Goal: Transaction & Acquisition: Purchase product/service

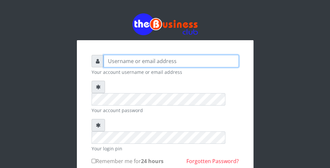
type input "wergbac8"
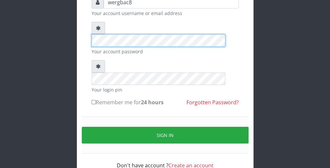
scroll to position [60, 0]
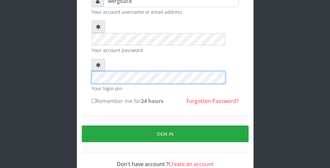
click at [208, 41] on form "wergbac8 Your account username or email address Your account password Your logi…" at bounding box center [164, 81] width 147 height 173
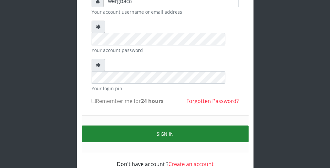
click at [239, 125] on button "Sign in" at bounding box center [165, 133] width 167 height 17
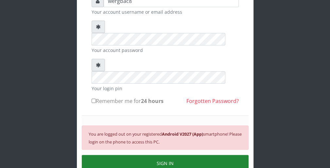
click at [211, 155] on button "SIGN IN" at bounding box center [165, 163] width 167 height 17
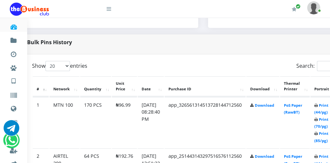
scroll to position [301, 26]
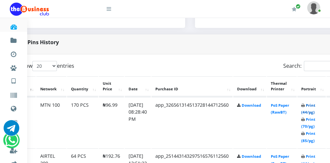
click at [315, 111] on link "Print (44/pg)" at bounding box center [308, 109] width 14 height 12
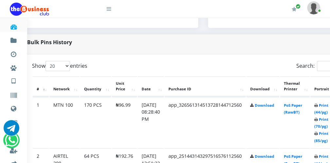
scroll to position [301, 77]
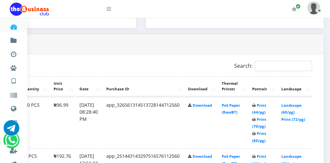
click at [110, 10] on icon at bounding box center [109, 8] width 5 height 5
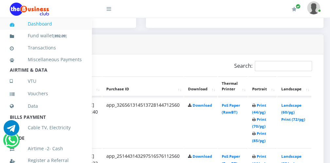
scroll to position [142, 0]
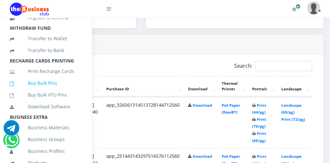
click at [60, 87] on link "Buy Bulk Pins" at bounding box center [46, 82] width 72 height 15
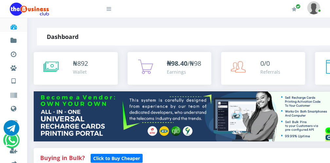
click at [111, 8] on icon at bounding box center [109, 8] width 5 height 5
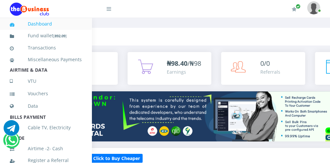
scroll to position [142, 0]
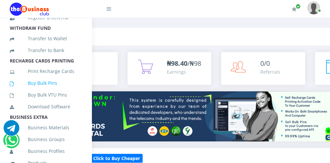
click at [53, 91] on link "Buy Bulk Pins" at bounding box center [46, 82] width 72 height 15
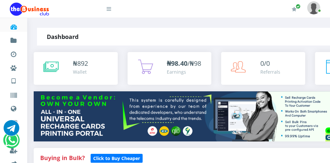
click at [110, 9] on icon at bounding box center [109, 8] width 5 height 5
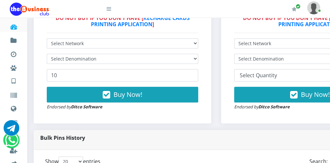
scroll to position [209, 0]
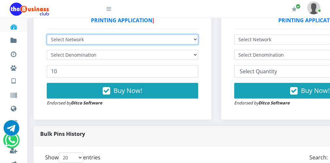
click at [153, 37] on select "Select Network MTN Globacom 9Mobile Airtel" at bounding box center [122, 39] width 151 height 10
select select "MTN"
click at [47, 35] on select "Select Network MTN Globacom 9Mobile Airtel" at bounding box center [122, 39] width 151 height 10
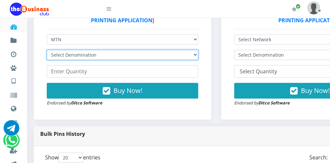
click at [123, 54] on select "Select Denomination MTN NGN100 - ₦96.99 MTN NGN200 - ₦193.98 MTN NGN400 - ₦387.…" at bounding box center [122, 55] width 151 height 10
select select "96.99-100"
click at [47, 50] on select "Select Denomination MTN NGN100 - ₦96.99 MTN NGN200 - ₦193.98 MTN NGN400 - ₦387.…" at bounding box center [122, 55] width 151 height 10
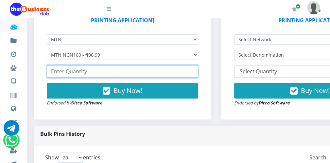
click at [90, 72] on input "number" at bounding box center [122, 71] width 151 height 12
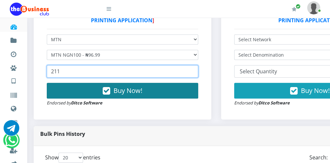
type input "211"
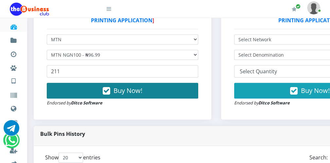
click at [108, 89] on icon "button" at bounding box center [107, 91] width 8 height 7
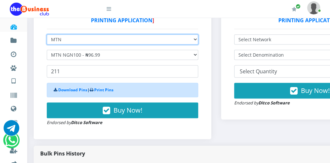
click at [69, 41] on select "Select Network MTN Globacom 9Mobile Airtel" at bounding box center [122, 39] width 151 height 10
select select "Airtel"
click at [47, 35] on select "Select Network MTN Globacom 9Mobile Airtel" at bounding box center [122, 39] width 151 height 10
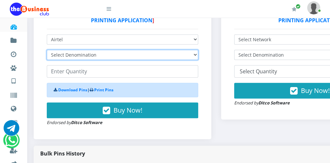
click at [70, 57] on select "Select Denomination Airtel NGN100 - ₦96.38 Airtel NGN200 - ₦192.76 Airtel NGN50…" at bounding box center [122, 55] width 151 height 10
select select "96.38-100"
click at [47, 50] on select "Select Denomination Airtel NGN100 - ₦96.38 Airtel NGN200 - ₦192.76 Airtel NGN50…" at bounding box center [122, 55] width 151 height 10
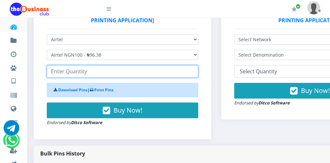
click at [69, 72] on input "number" at bounding box center [122, 71] width 151 height 12
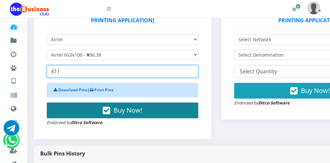
type input "411"
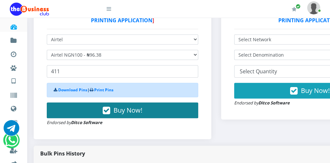
click at [106, 113] on icon "button" at bounding box center [107, 110] width 8 height 7
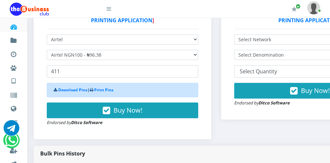
click at [109, 10] on icon at bounding box center [109, 8] width 5 height 5
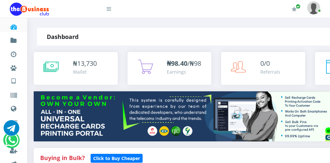
drag, startPoint x: 0, startPoint y: 0, endPoint x: 104, endPoint y: 40, distance: 111.3
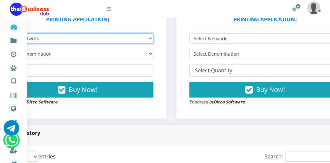
click at [104, 40] on select "Select Network MTN Globacom 9Mobile Airtel" at bounding box center [77, 38] width 151 height 10
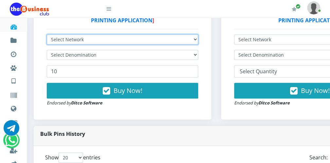
select select "Glo"
click at [47, 35] on select "Select Network MTN Globacom 9Mobile Airtel" at bounding box center [122, 39] width 151 height 10
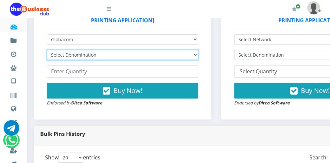
click at [93, 51] on select "Select Denomination Glo NGN100 - ₦96.55 Glo NGN200 - ₦193.10 Glo NGN500 - ₦482.…" at bounding box center [122, 55] width 151 height 10
select select "96.55-100"
click at [47, 50] on select "Select Denomination Glo NGN100 - ₦96.55 Glo NGN200 - ₦193.10 Glo NGN500 - ₦482.…" at bounding box center [122, 55] width 151 height 10
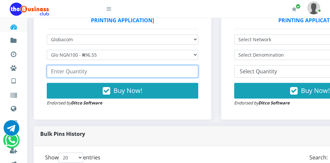
click at [80, 74] on input "number" at bounding box center [122, 71] width 151 height 12
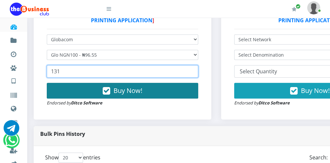
type input "131"
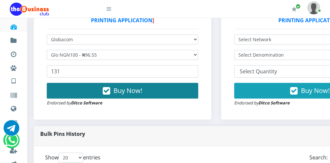
click at [109, 88] on icon "button" at bounding box center [107, 91] width 8 height 7
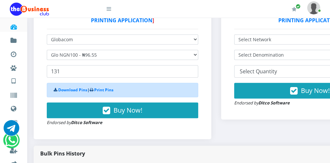
click at [110, 10] on icon at bounding box center [109, 8] width 5 height 5
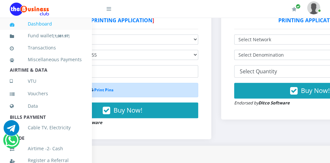
scroll to position [142, 0]
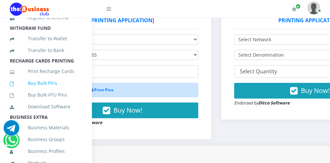
click at [64, 89] on link "Buy Bulk Pins" at bounding box center [46, 82] width 72 height 15
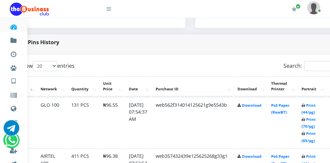
scroll to position [301, 26]
click at [315, 113] on link "Print (44/pg)" at bounding box center [308, 109] width 14 height 12
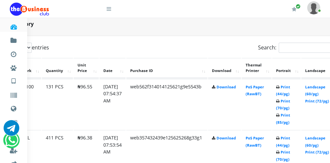
scroll to position [327, 51]
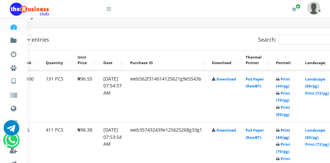
click at [286, 136] on link "Print (44/pg)" at bounding box center [283, 133] width 14 height 12
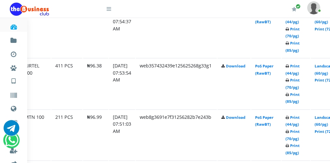
scroll to position [391, 29]
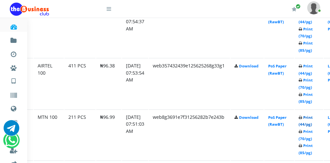
click at [309, 124] on link "Print (44/pg)" at bounding box center [305, 121] width 14 height 12
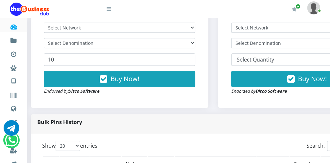
scroll to position [221, 3]
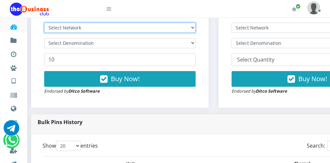
click at [81, 25] on select "Select Network MTN Globacom 9Mobile Airtel" at bounding box center [119, 28] width 151 height 10
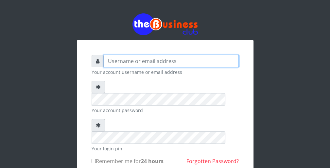
type input "wergbac8"
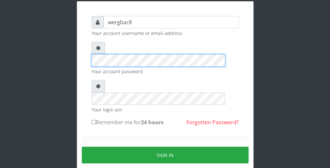
scroll to position [52, 0]
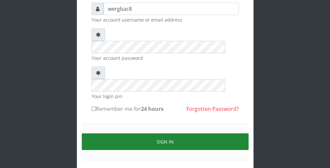
click at [235, 133] on button "Sign in" at bounding box center [165, 141] width 167 height 17
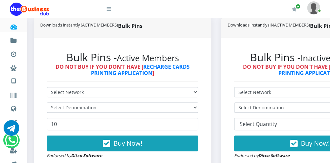
scroll to position [157, 0]
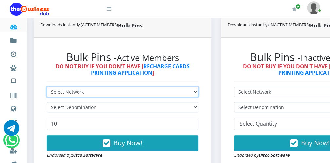
click at [115, 90] on select "Select Network MTN Globacom 9Mobile Airtel" at bounding box center [122, 92] width 151 height 10
select select "Airtel"
click at [47, 87] on select "Select Network MTN Globacom 9Mobile Airtel" at bounding box center [122, 92] width 151 height 10
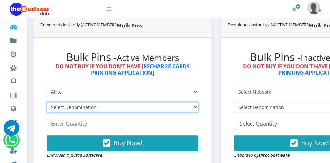
click at [84, 109] on select "Select Denomination Airtel NGN100 - ₦96.38 Airtel NGN200 - ₦192.76 Airtel NGN50…" at bounding box center [122, 107] width 151 height 10
select select "96.38-100"
click at [47, 103] on select "Select Denomination Airtel NGN100 - ₦96.38 Airtel NGN200 - ₦192.76 Airtel NGN50…" at bounding box center [122, 107] width 151 height 10
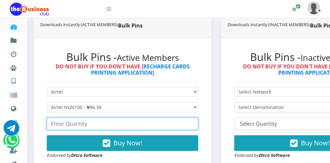
click at [75, 124] on input "number" at bounding box center [122, 123] width 151 height 12
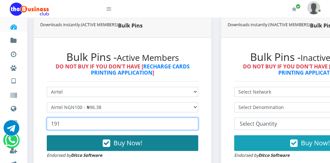
type input "191"
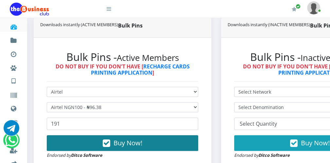
click at [119, 143] on span "Buy Now!" at bounding box center [127, 142] width 29 height 9
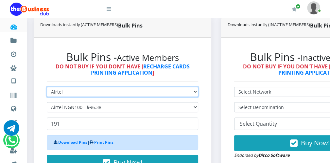
click at [102, 94] on select "Select Network MTN Globacom 9Mobile Airtel" at bounding box center [122, 92] width 151 height 10
select select "MTN"
click at [47, 87] on select "Select Network MTN Globacom 9Mobile Airtel" at bounding box center [122, 92] width 151 height 10
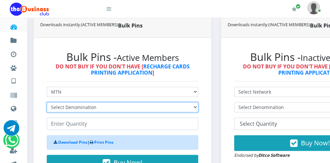
click at [83, 108] on select "Select Denomination MTN NGN100 - ₦96.99 MTN NGN200 - ₦193.98 MTN NGN400 - ₦387.…" at bounding box center [122, 107] width 151 height 10
select select "96.99-100"
click at [47, 103] on select "Select Denomination MTN NGN100 - ₦96.99 MTN NGN200 - ₦193.98 MTN NGN400 - ₦387.…" at bounding box center [122, 107] width 151 height 10
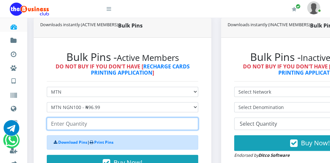
click at [67, 122] on input "number" at bounding box center [122, 123] width 151 height 12
type input "100"
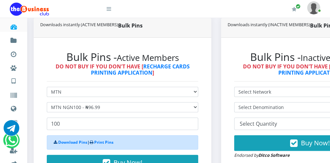
click at [110, 11] on icon at bounding box center [109, 8] width 5 height 5
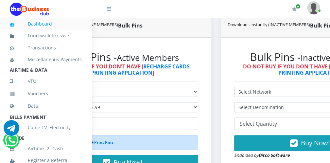
scroll to position [142, 0]
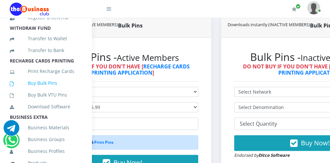
click at [62, 91] on link "Buy Bulk Pins" at bounding box center [46, 82] width 72 height 15
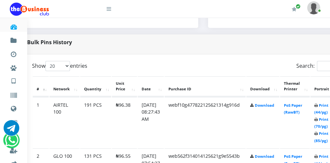
scroll to position [301, 26]
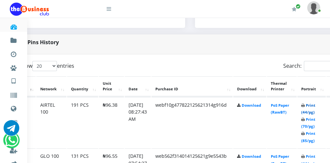
click at [314, 111] on link "Print (44/pg)" at bounding box center [308, 109] width 14 height 12
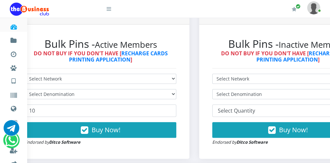
scroll to position [170, 12]
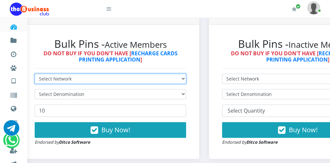
click at [90, 81] on select "Select Network MTN Globacom 9Mobile Airtel" at bounding box center [110, 79] width 151 height 10
select select "MTN"
click at [35, 74] on select "Select Network MTN Globacom 9Mobile Airtel" at bounding box center [110, 79] width 151 height 10
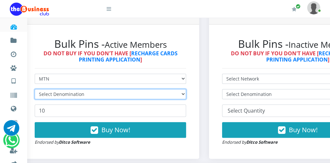
click at [78, 96] on select "Select Denomination" at bounding box center [110, 94] width 151 height 10
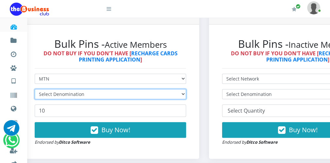
click at [79, 95] on select "Select Denomination" at bounding box center [110, 94] width 151 height 10
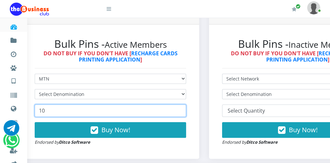
click at [62, 111] on input "10" at bounding box center [110, 110] width 151 height 12
type input "1"
type input "111"
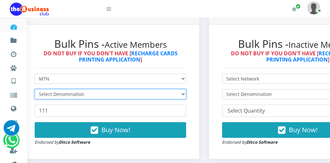
click at [69, 95] on select "Select Denomination" at bounding box center [110, 94] width 151 height 10
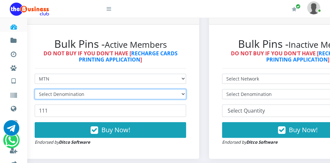
click at [69, 95] on select "Select Denomination" at bounding box center [110, 94] width 151 height 10
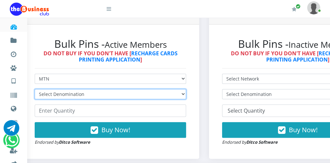
click at [69, 95] on select "Select Denomination MTN NGN100 - ₦96.99 MTN NGN200 - ₦193.98 MTN NGN400 - ₦387.…" at bounding box center [110, 94] width 151 height 10
select select "96.99-100"
click at [35, 90] on select "Select Denomination MTN NGN100 - ₦96.99 MTN NGN200 - ₦193.98 MTN NGN400 - ₦387.…" at bounding box center [110, 94] width 151 height 10
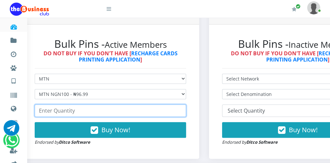
click at [60, 110] on input "number" at bounding box center [110, 110] width 151 height 12
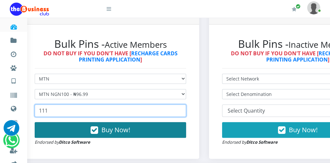
type input "111"
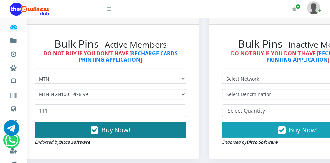
click at [116, 135] on button "Buy Now!" at bounding box center [110, 130] width 151 height 16
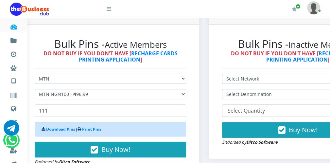
click at [111, 10] on icon at bounding box center [109, 8] width 5 height 5
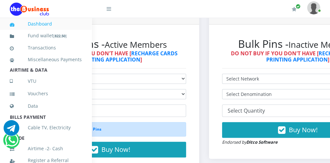
scroll to position [142, 0]
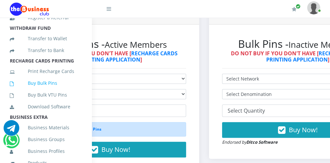
click at [59, 91] on link "Buy Bulk Pins" at bounding box center [46, 82] width 72 height 15
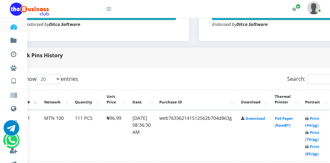
scroll to position [288, 26]
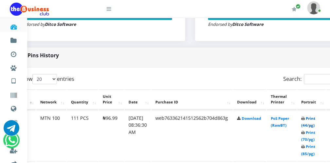
click at [315, 124] on link "Print (44/pg)" at bounding box center [308, 122] width 14 height 12
